Goal: Ask a question

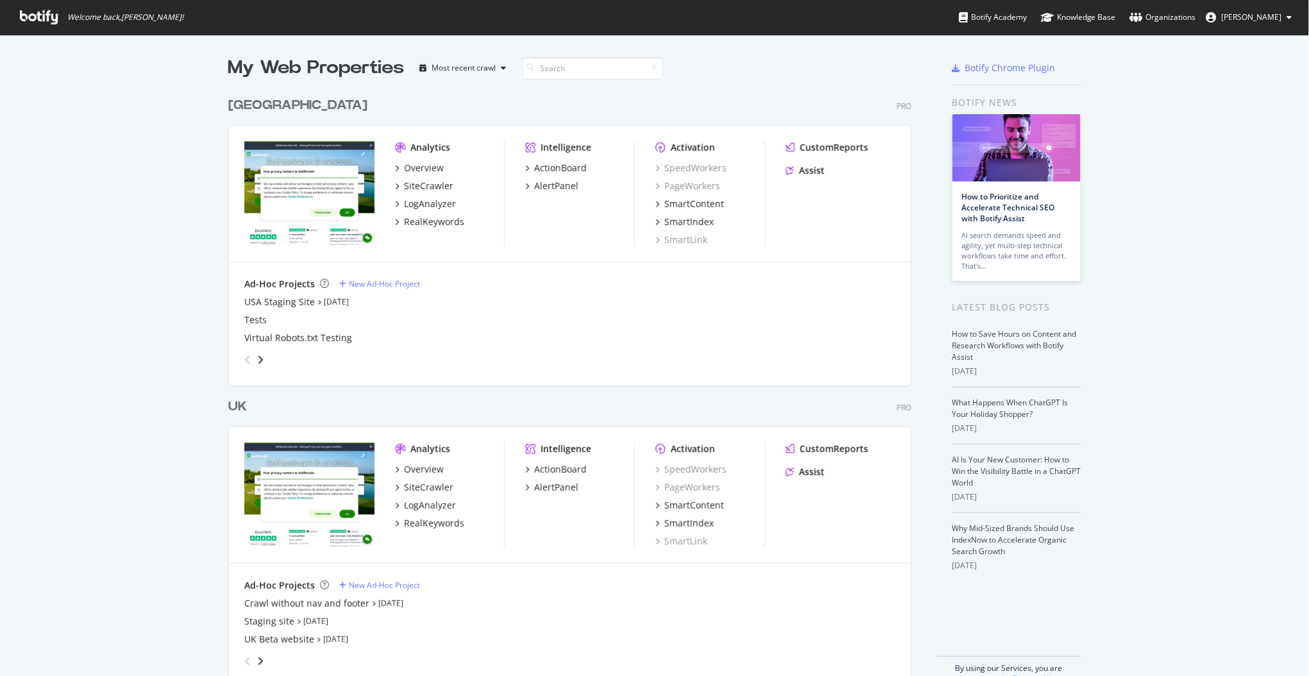
scroll to position [663, 1283]
drag, startPoint x: 0, startPoint y: 0, endPoint x: 1184, endPoint y: 354, distance: 1235.6
click at [1184, 354] on div "My Web Properties Most recent crawl USA Pro Analytics Overview SiteCrawler LogA…" at bounding box center [654, 370] width 1309 height 670
click at [800, 174] on div "Assist" at bounding box center [812, 170] width 26 height 13
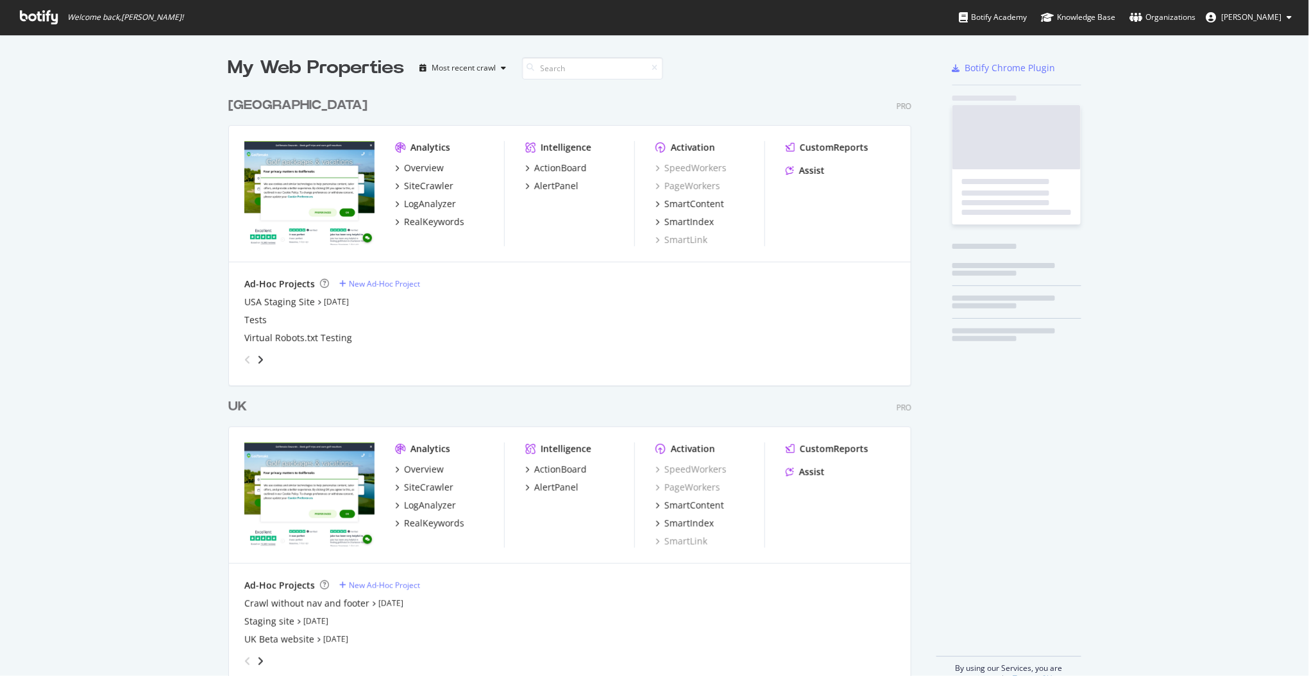
scroll to position [590, 680]
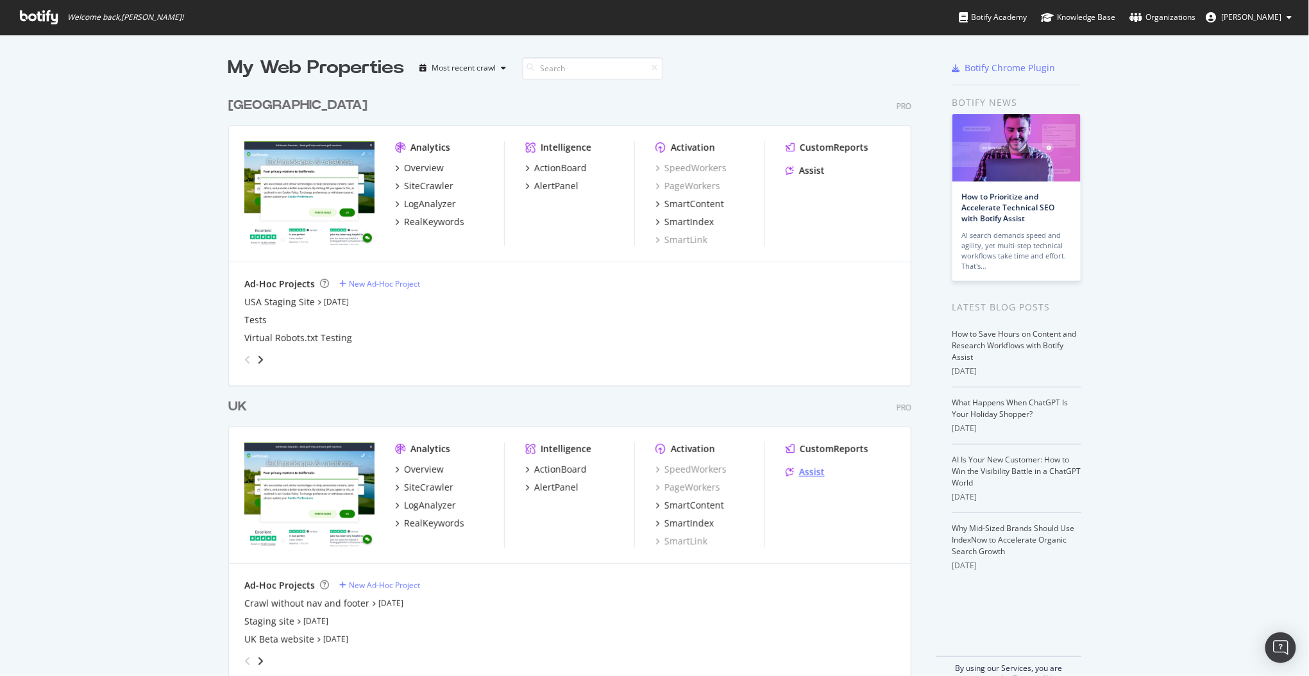
click at [799, 470] on div "Assist" at bounding box center [812, 472] width 26 height 13
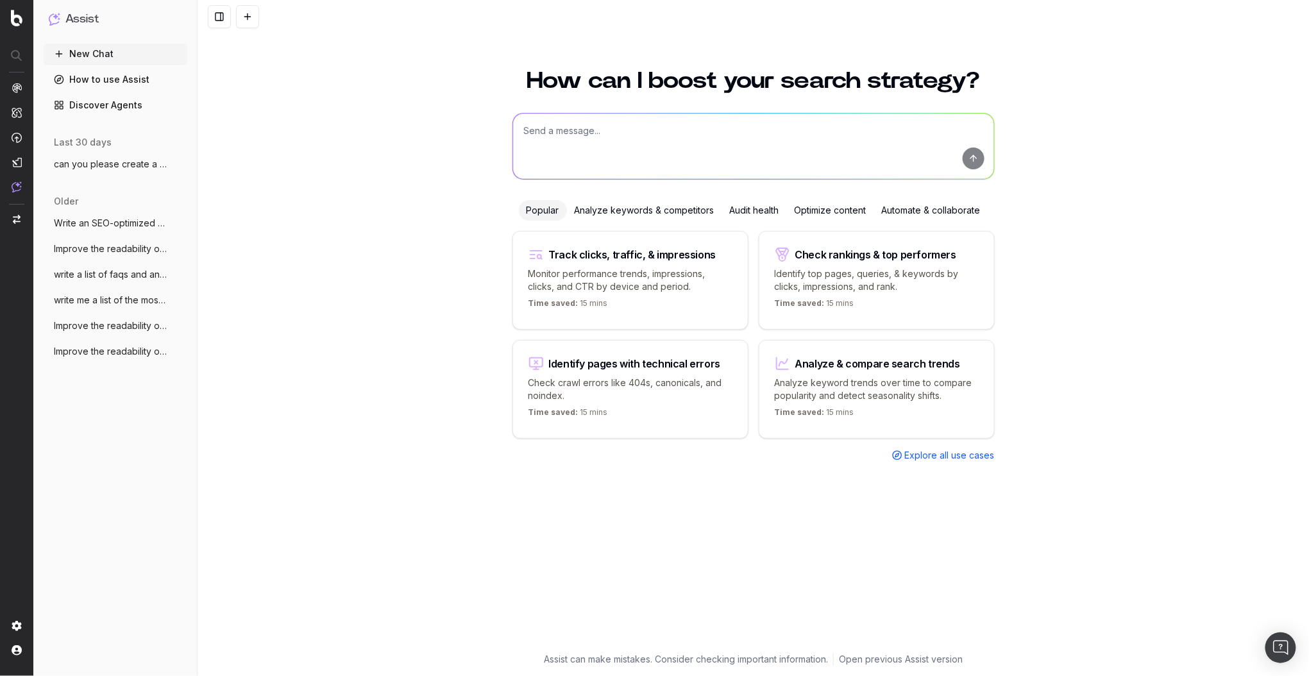
click at [603, 133] on textarea at bounding box center [753, 146] width 481 height 65
paste textarea "Lorem Ipsumd sitametc Adipi: Elits Doe Tem Incid Utla Etdolo ma Aliq en Admi ve…"
type textarea "Lorem Ipsumd sitametc Adipi: Elits Doe Tem Incid Utla Etdolo ma Aliq en Admi ve…"
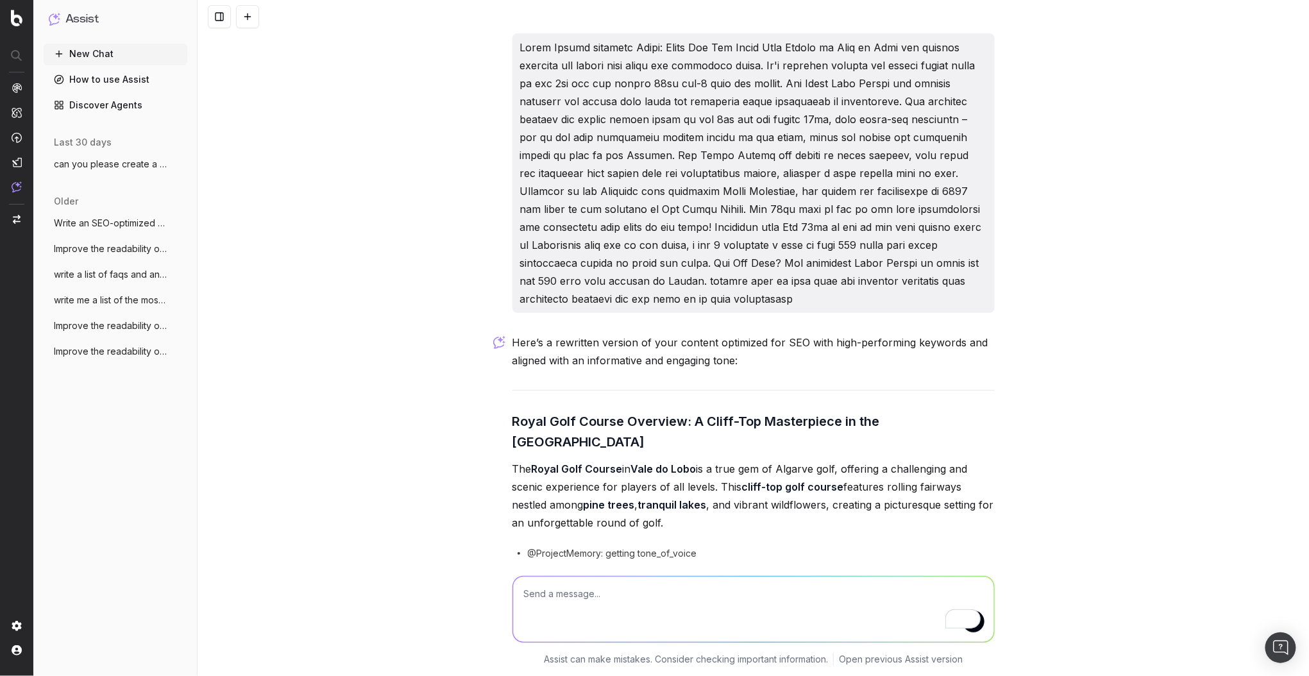
scroll to position [8, 0]
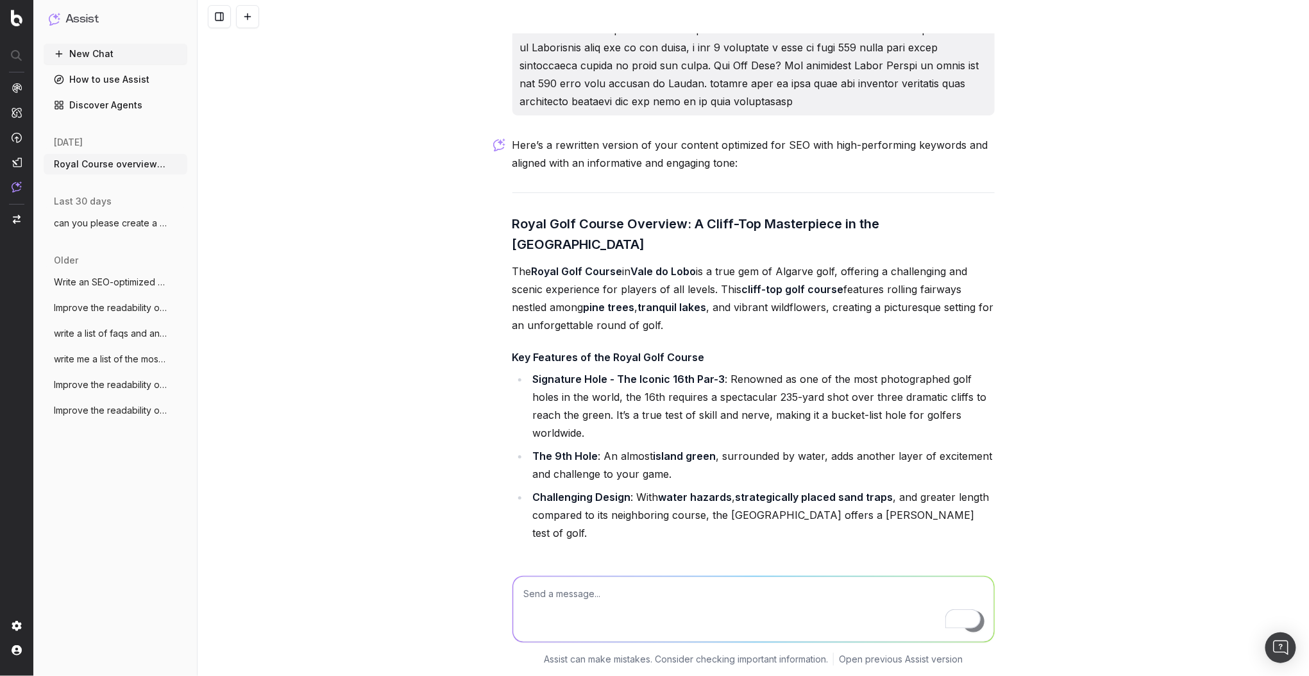
click at [578, 396] on li "Signature Hole - The Iconic 16th Par-3 : Renowned as one of the most photograph…" at bounding box center [762, 406] width 466 height 72
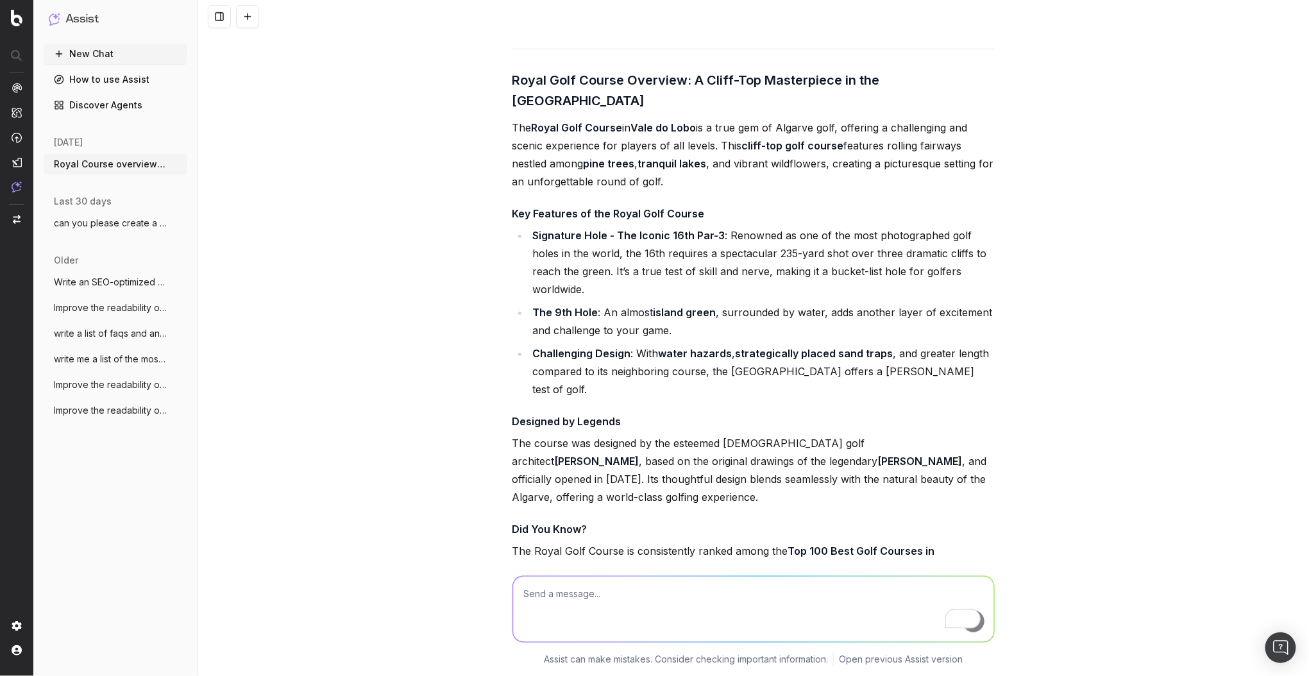
scroll to position [342, 0]
click at [802, 246] on li "Signature Hole - The Iconic 16th Par-3 : Renowned as one of the most photograph…" at bounding box center [762, 262] width 466 height 72
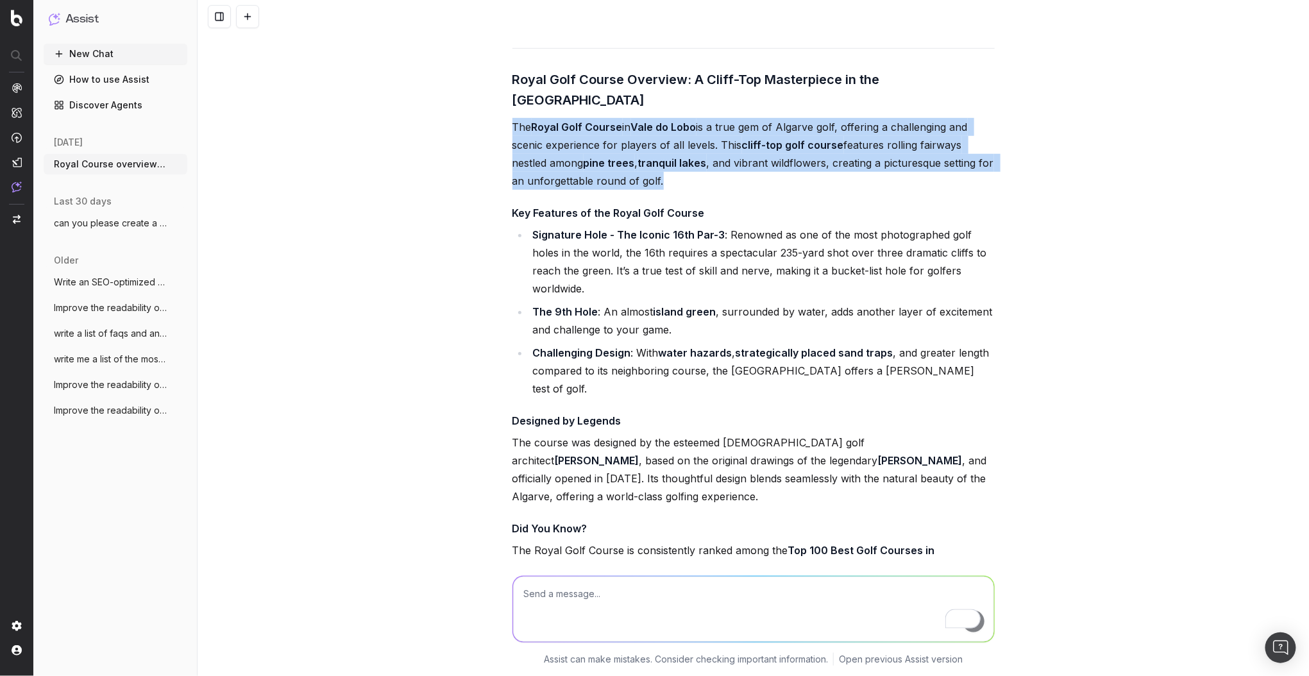
drag, startPoint x: 684, startPoint y: 160, endPoint x: 498, endPoint y: 101, distance: 195.1
click at [498, 101] on div "Here’s a rewritten version of your content optimized for SEO with high-performi…" at bounding box center [753, 338] width 1111 height 676
copy p "The Royal Golf Course in Vale do Lobo is a true gem of Algarve golf, offering a…"
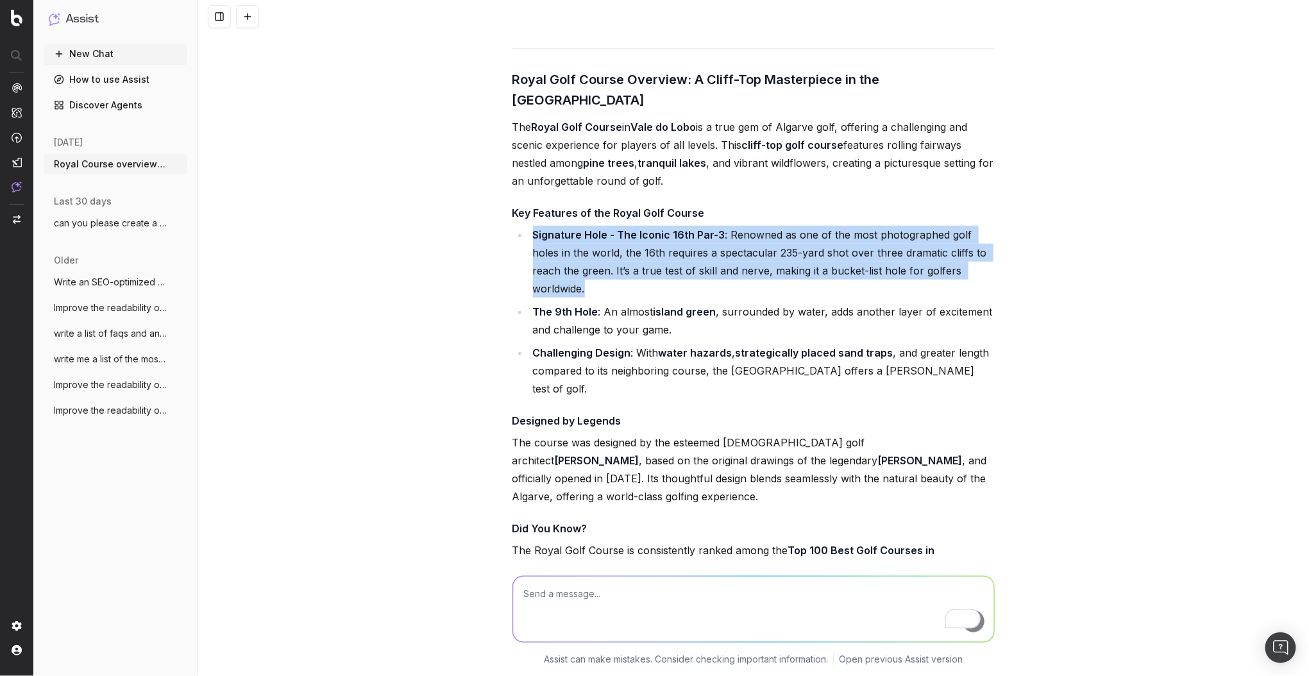
drag, startPoint x: 979, startPoint y: 247, endPoint x: 527, endPoint y: 219, distance: 453.0
click at [529, 226] on li "Signature Hole - The Iconic 16th Par-3 : Renowned as one of the most photograph…" at bounding box center [762, 262] width 466 height 72
copy li "Signature Hole - The Iconic 16th Par-3 : Renowned as one of the most photograph…"
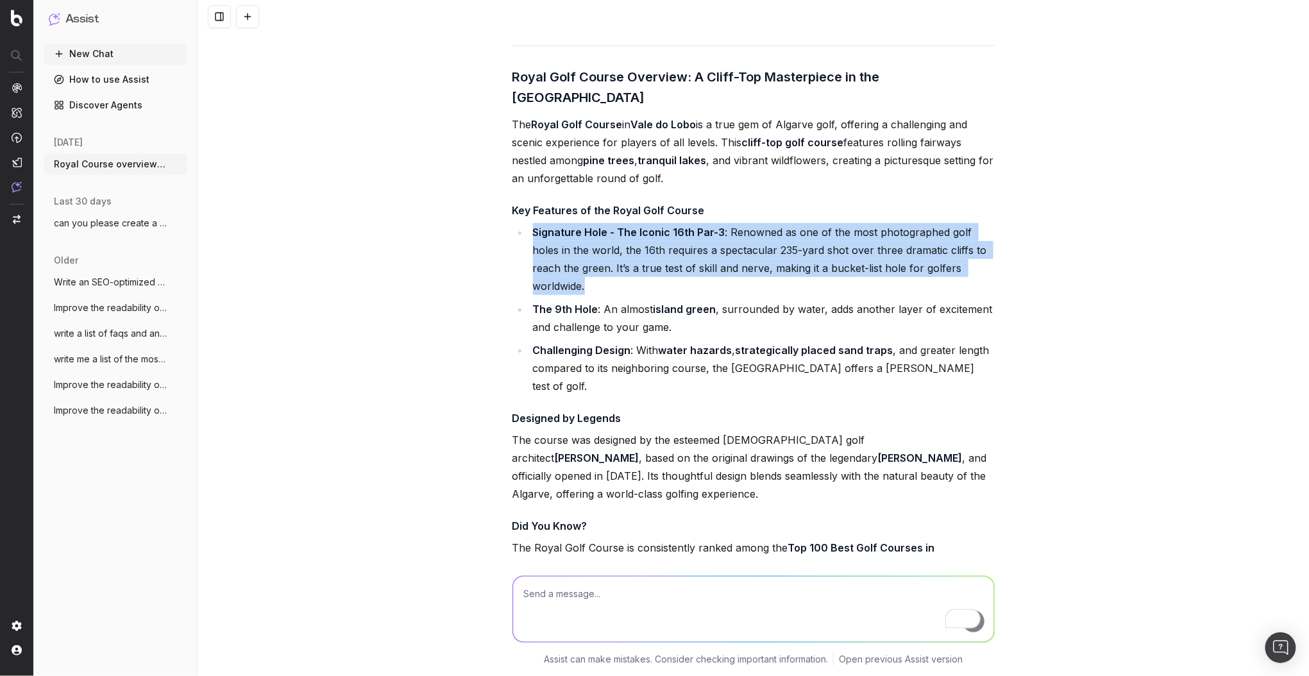
scroll to position [341, 0]
